Goal: Navigation & Orientation: Find specific page/section

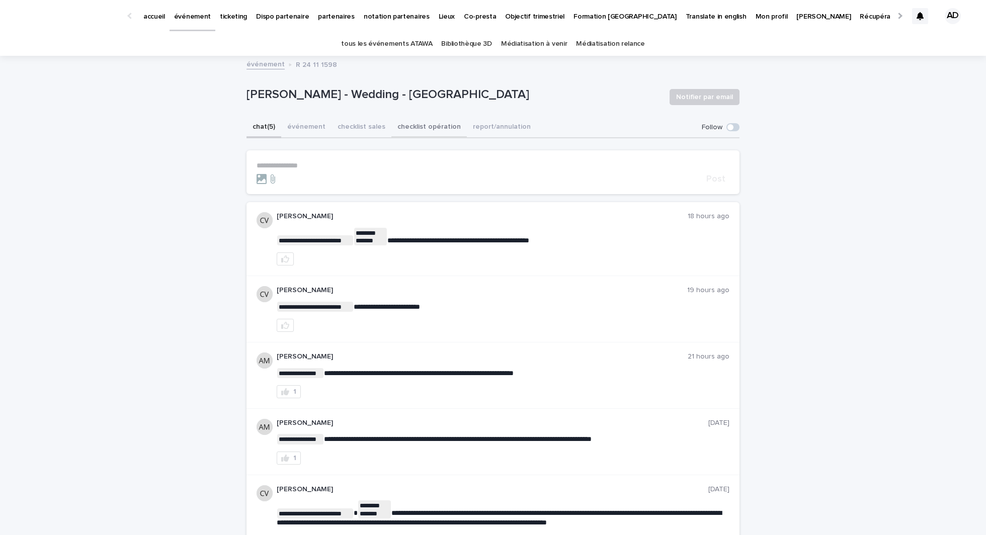
click at [430, 128] on button "checklist opération" at bounding box center [428, 127] width 75 height 21
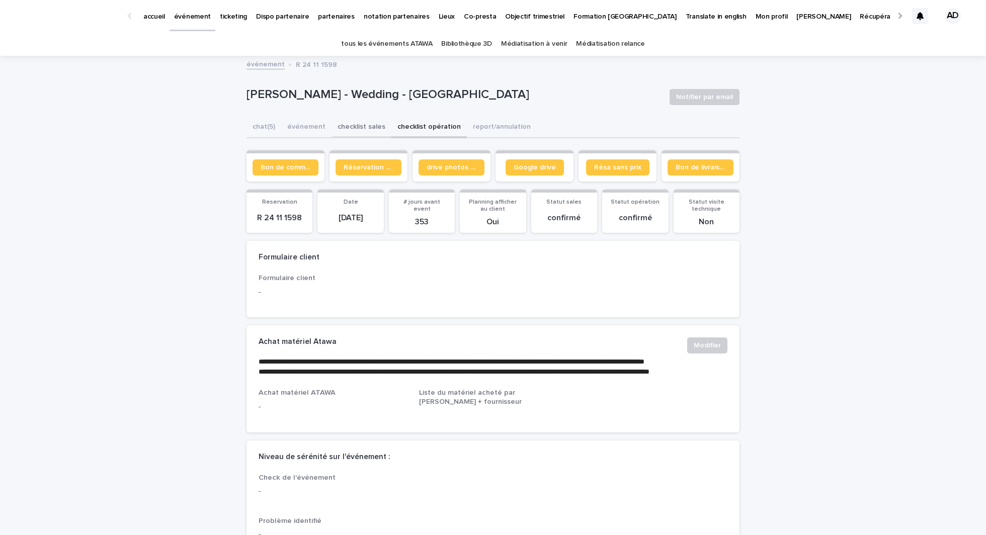
click at [363, 136] on button "checklist sales" at bounding box center [362, 127] width 60 height 21
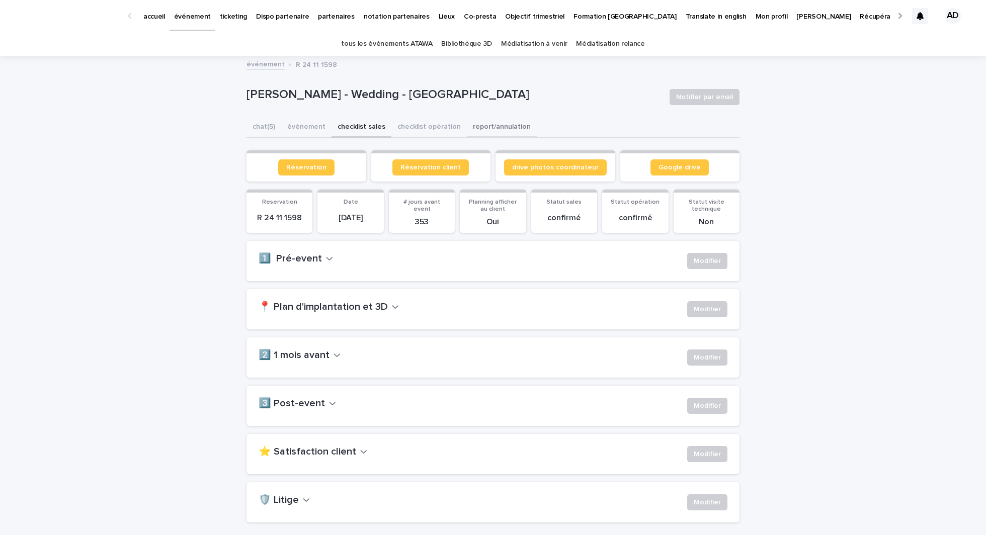
click at [493, 131] on button "report/annulation" at bounding box center [502, 127] width 70 height 21
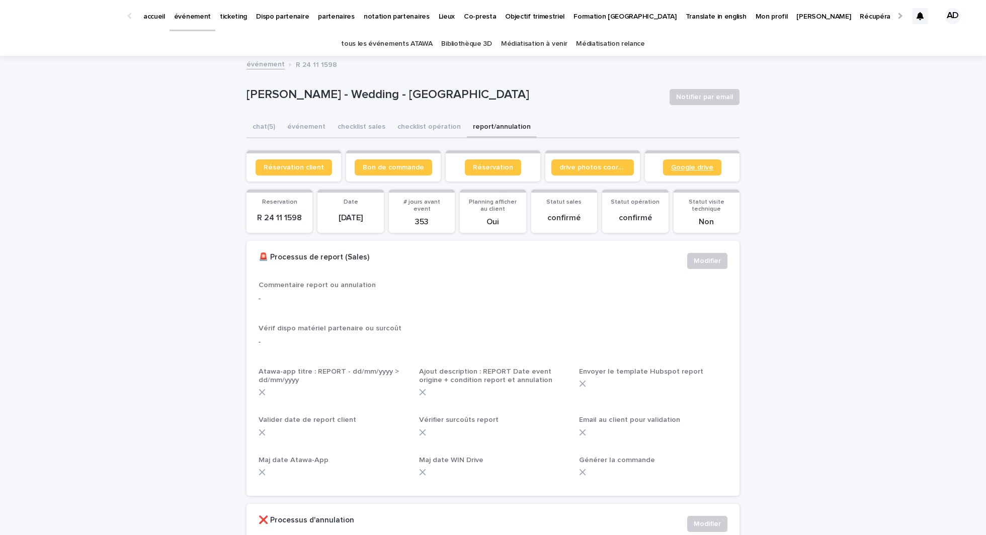
click at [685, 173] on link "Google drive" at bounding box center [692, 167] width 58 height 16
